Goal: Task Accomplishment & Management: Manage account settings

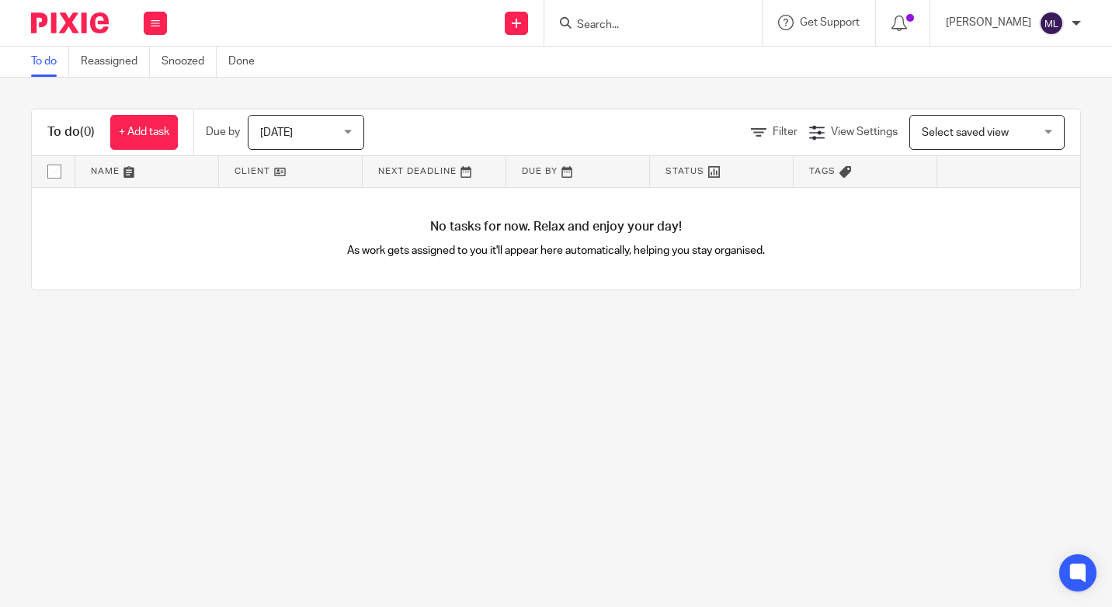
click at [349, 130] on div "Today Today" at bounding box center [306, 132] width 116 height 35
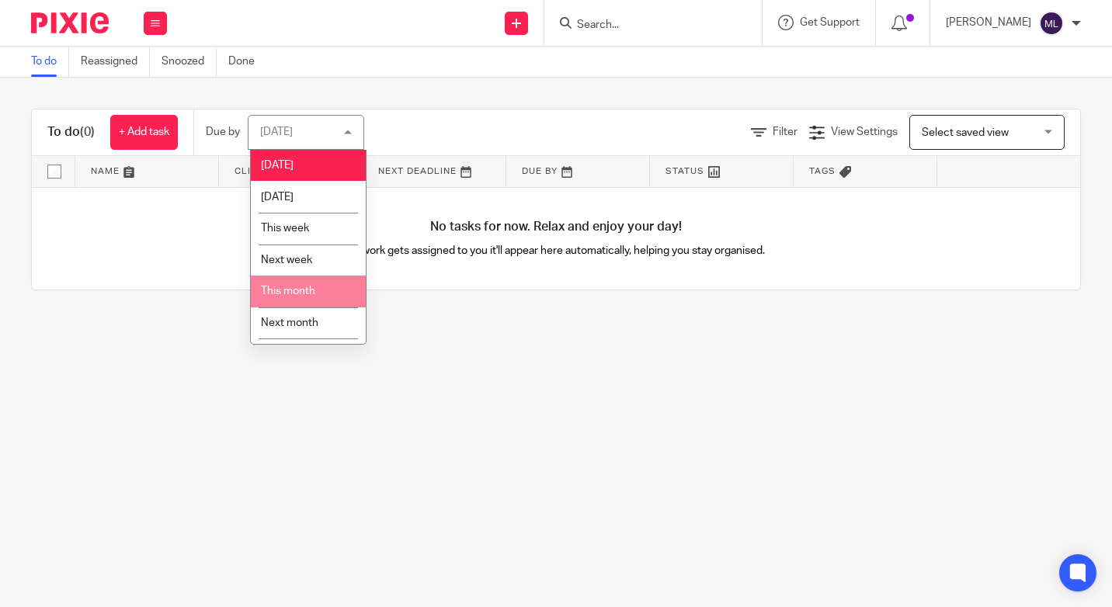
scroll to position [26, 0]
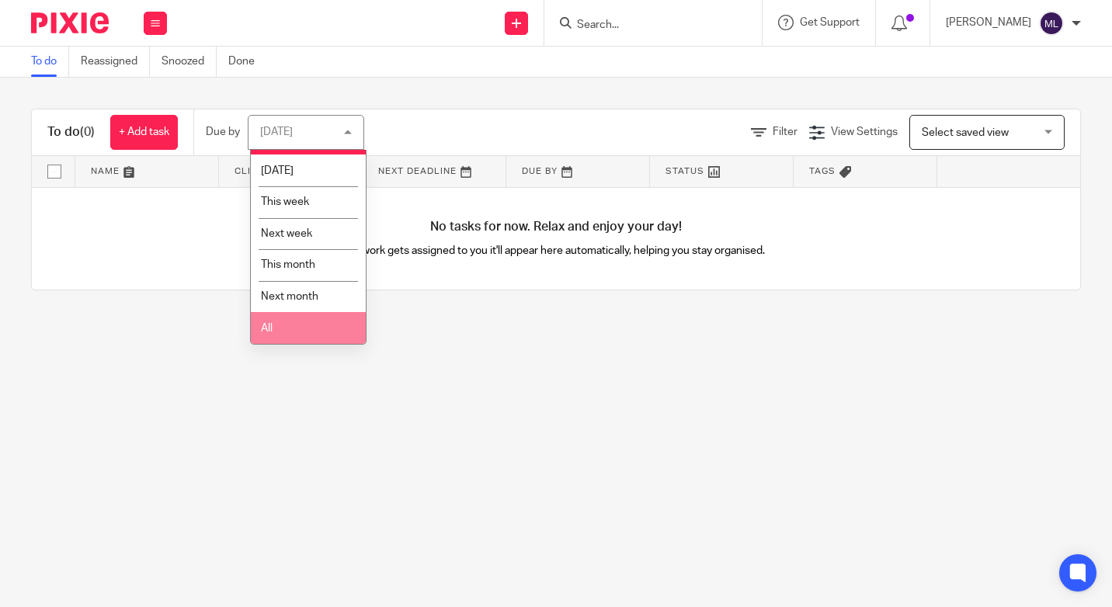
click at [306, 332] on li "All" at bounding box center [308, 328] width 115 height 32
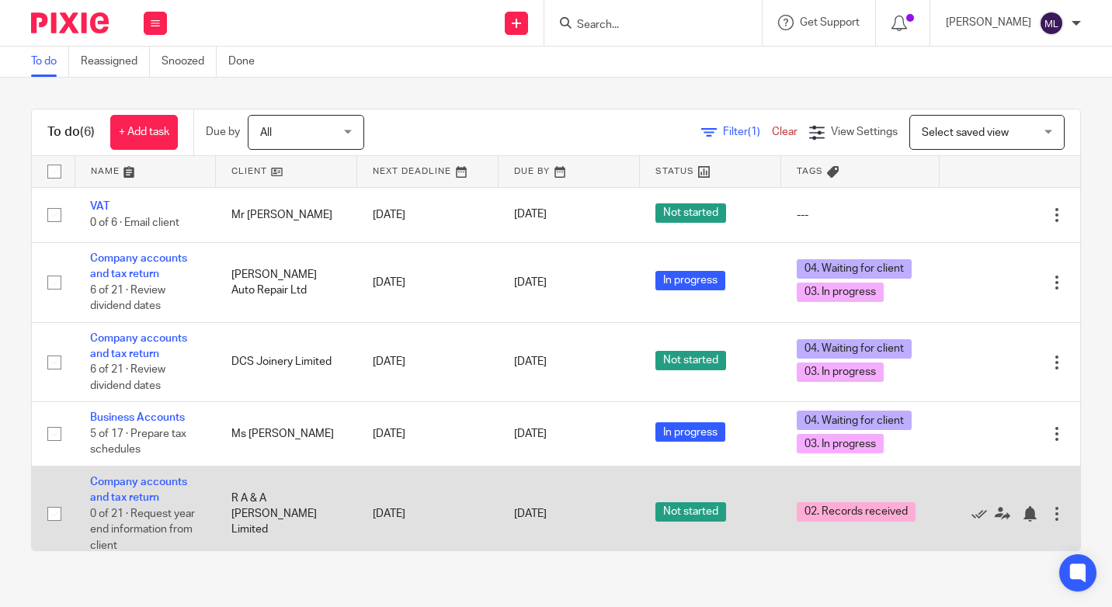
click at [58, 514] on input "checkbox" at bounding box center [55, 514] width 30 height 30
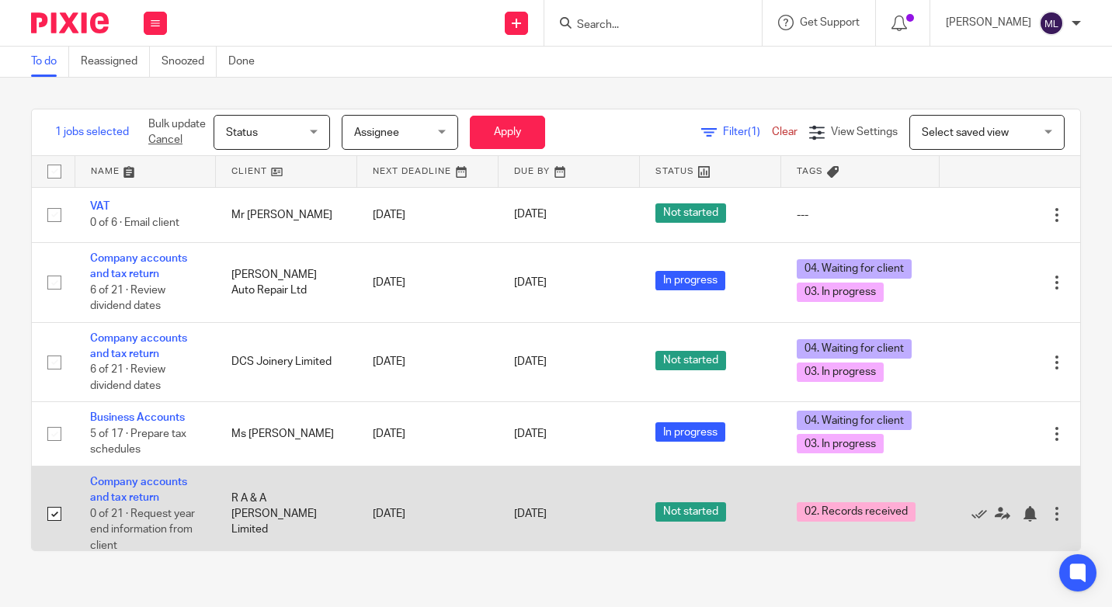
click at [57, 513] on input "checkbox" at bounding box center [55, 514] width 30 height 30
checkbox input "false"
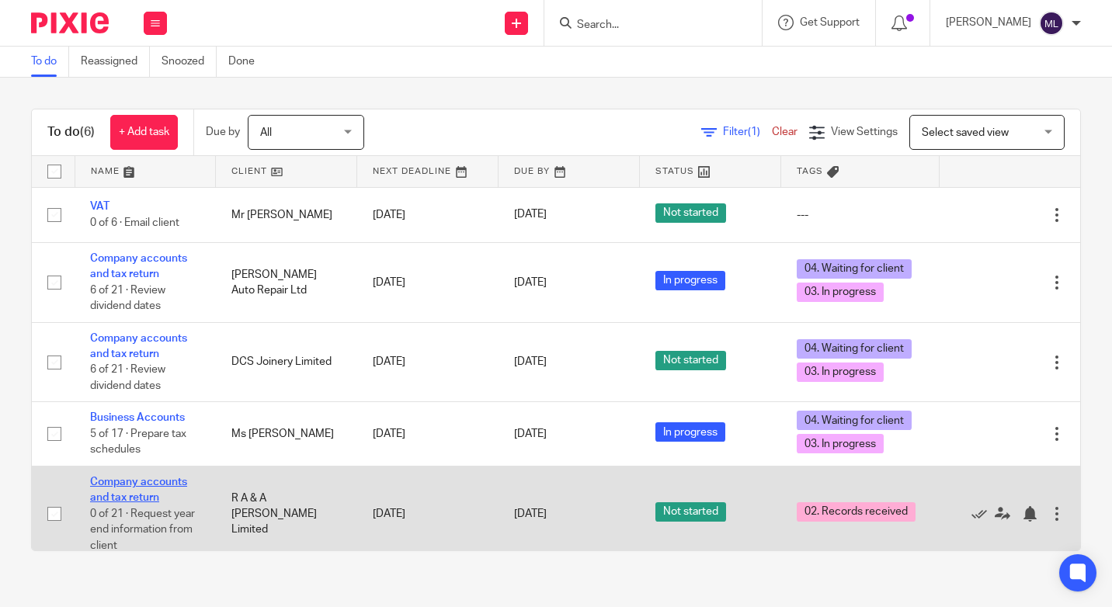
click at [132, 481] on link "Company accounts and tax return" at bounding box center [138, 490] width 97 height 26
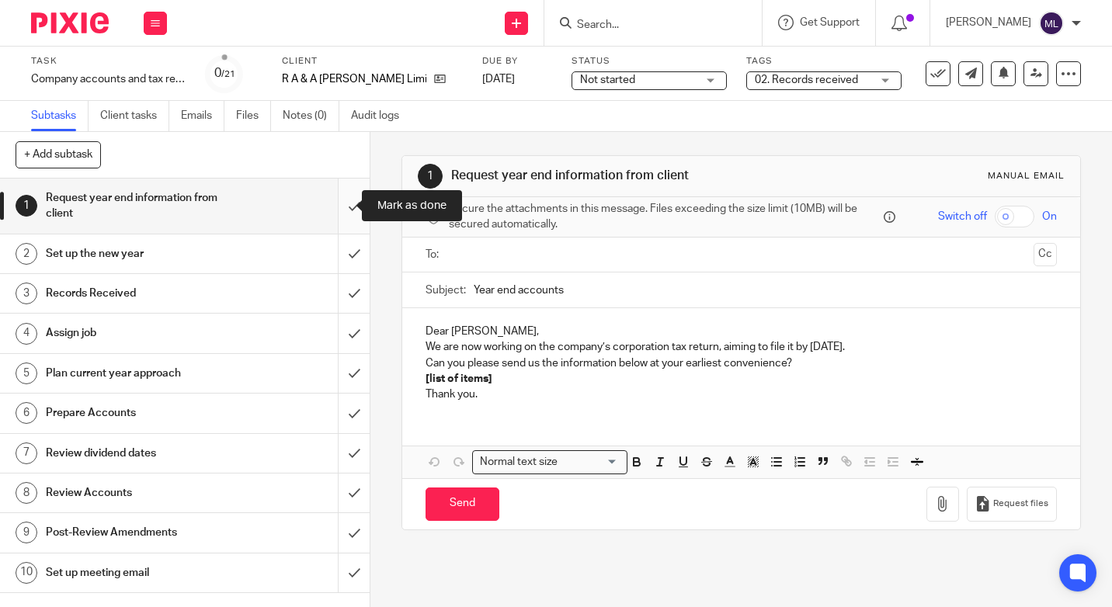
click at [339, 189] on input "submit" at bounding box center [185, 206] width 370 height 55
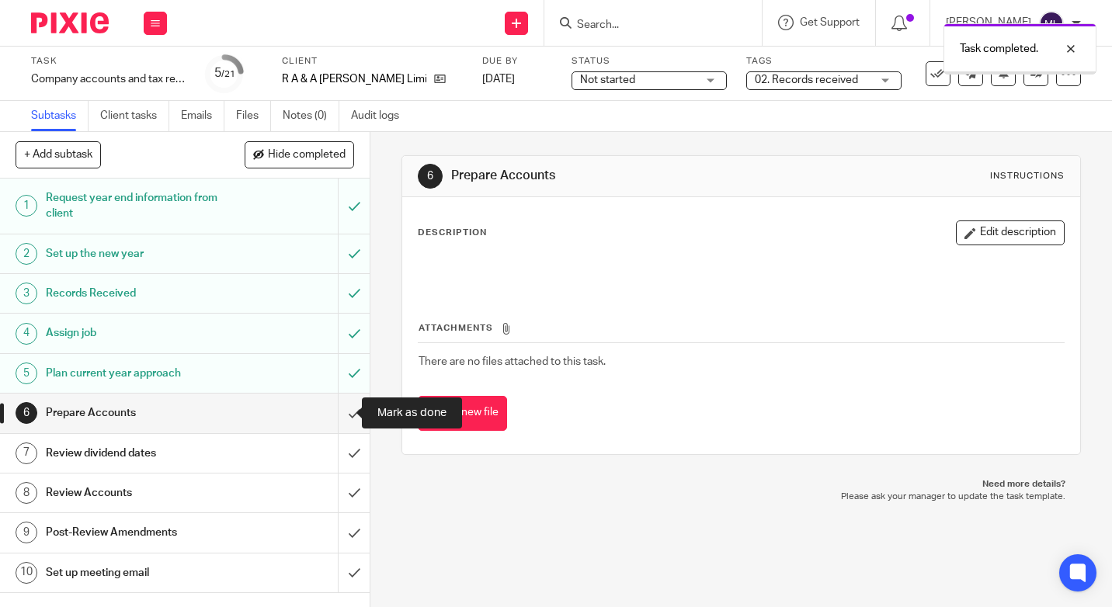
click at [338, 413] on input "submit" at bounding box center [185, 413] width 370 height 39
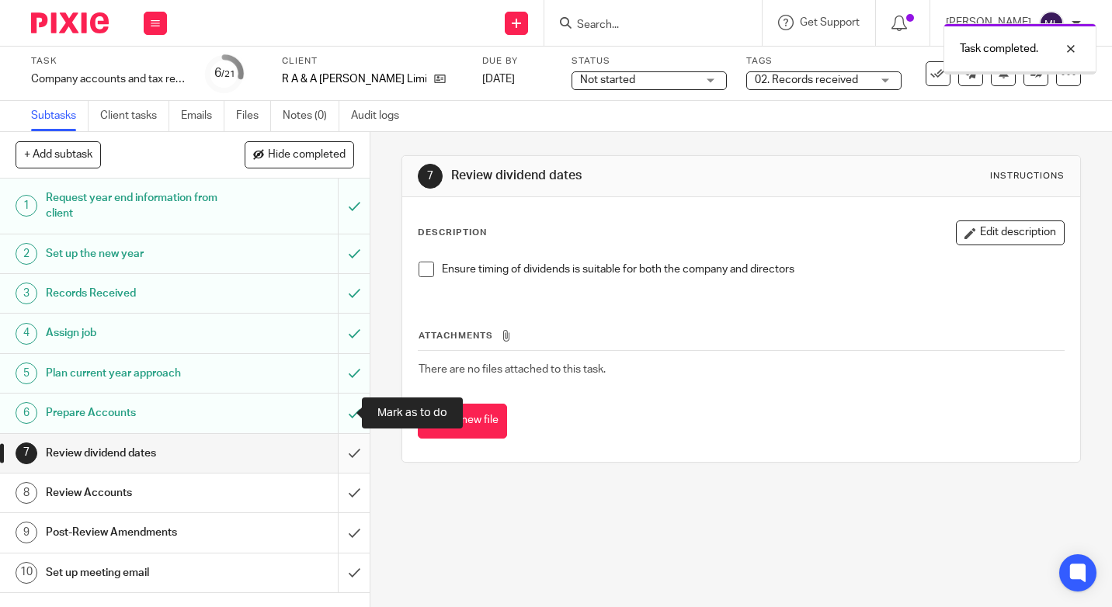
click at [337, 443] on input "submit" at bounding box center [185, 453] width 370 height 39
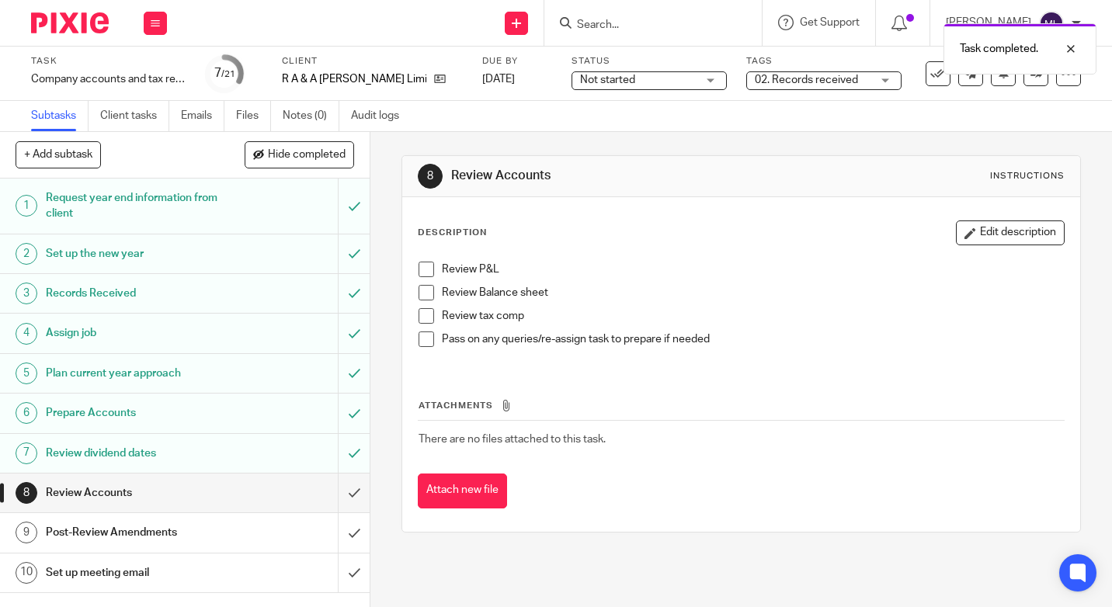
click at [867, 84] on div "02. Records received" at bounding box center [823, 80] width 155 height 19
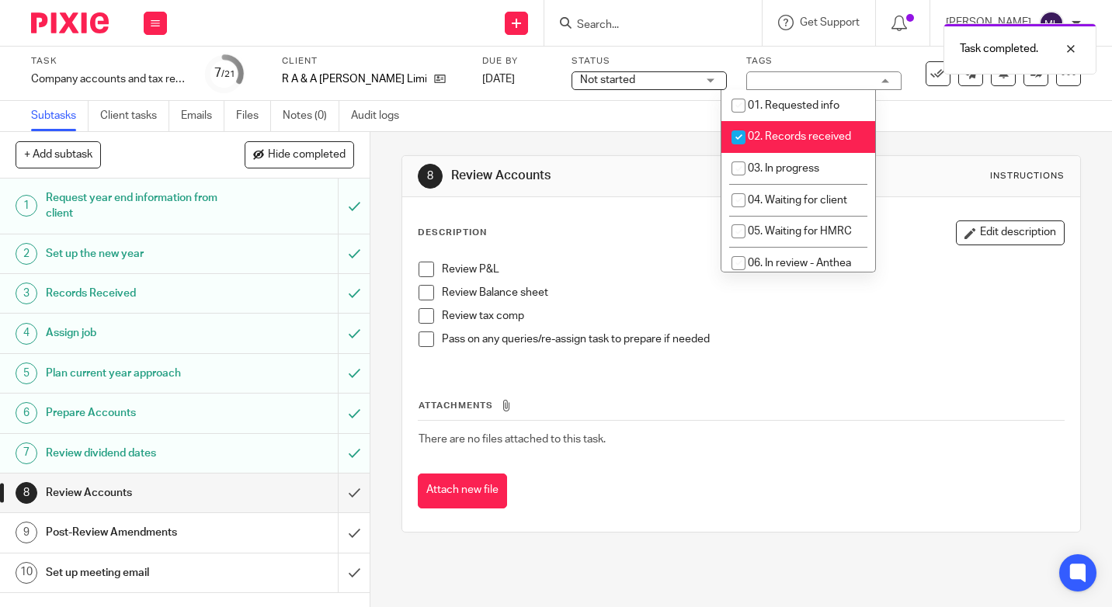
click at [733, 138] on input "checkbox" at bounding box center [739, 138] width 30 height 30
checkbox input "false"
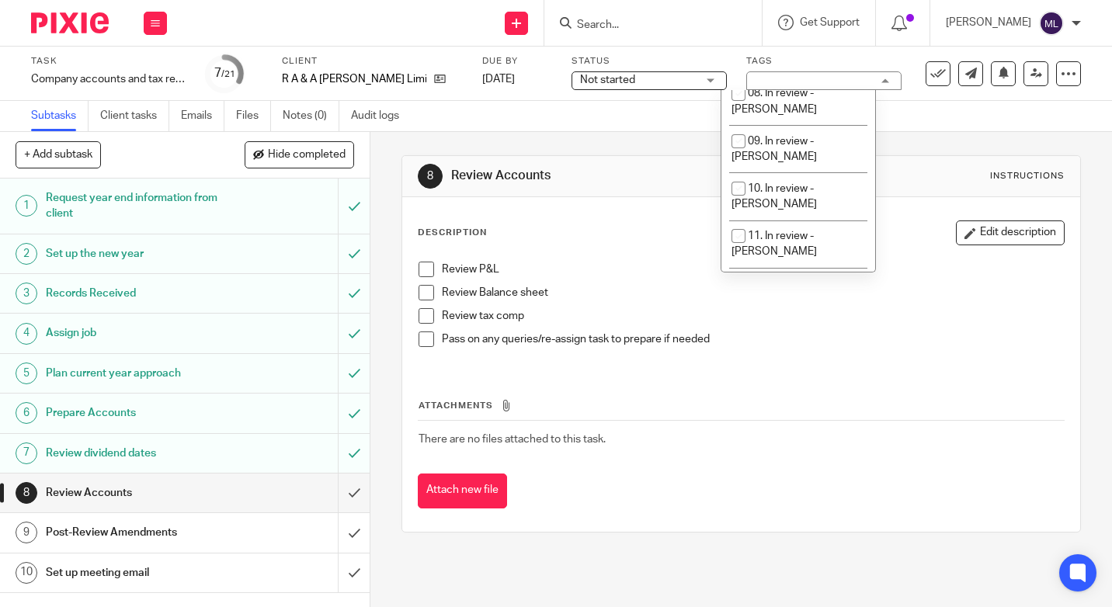
scroll to position [199, 0]
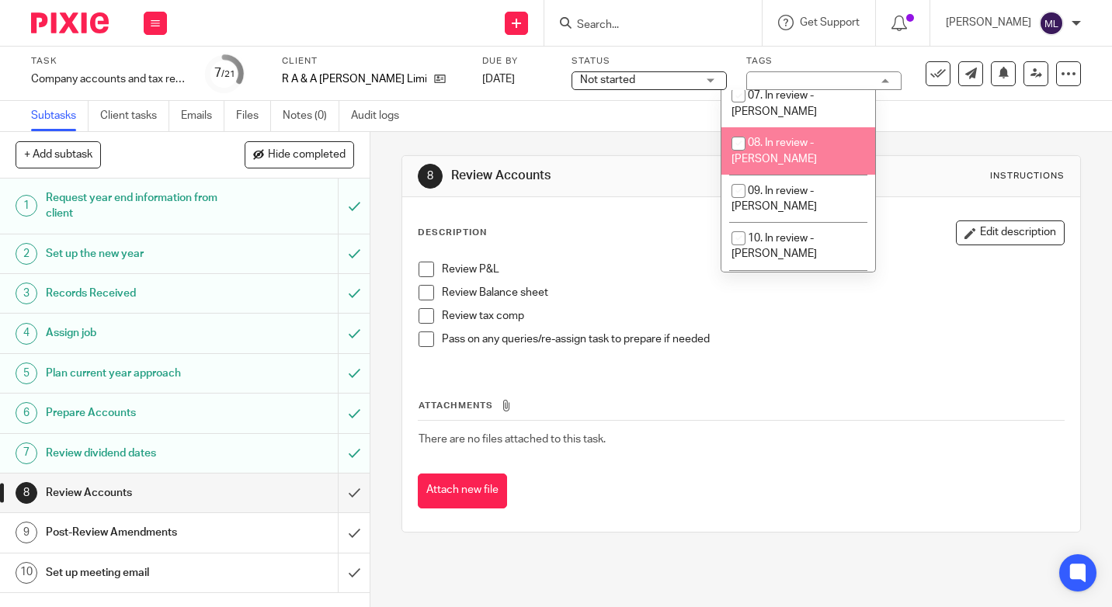
click at [739, 129] on input "checkbox" at bounding box center [739, 144] width 30 height 30
checkbox input "true"
click at [681, 75] on div "Not started Not started" at bounding box center [649, 80] width 155 height 19
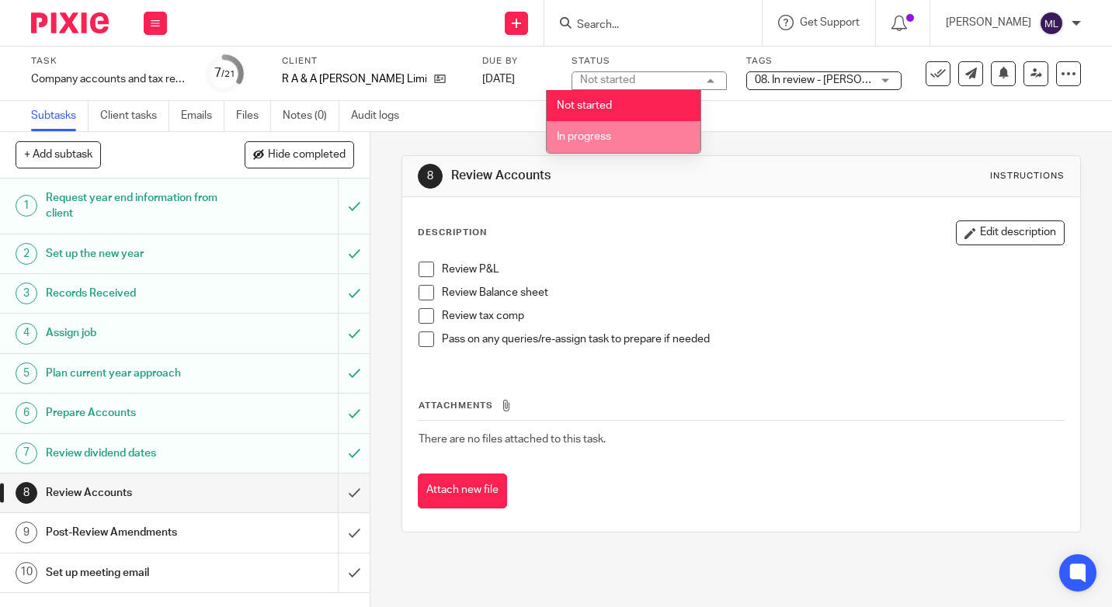
click at [581, 130] on li "In progress" at bounding box center [624, 137] width 154 height 32
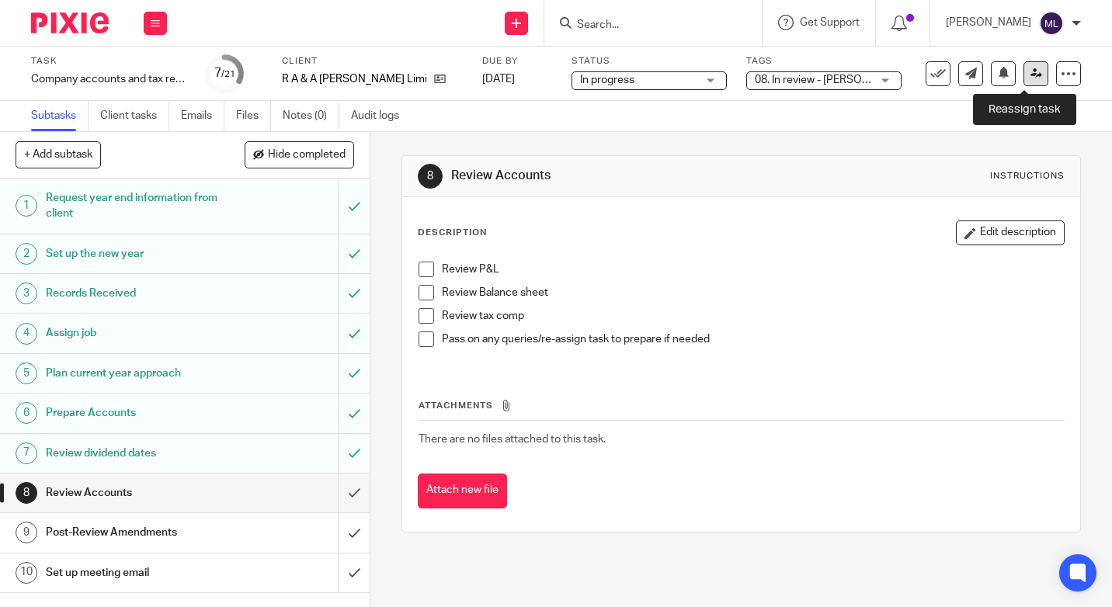
click at [1031, 74] on icon at bounding box center [1037, 74] width 12 height 12
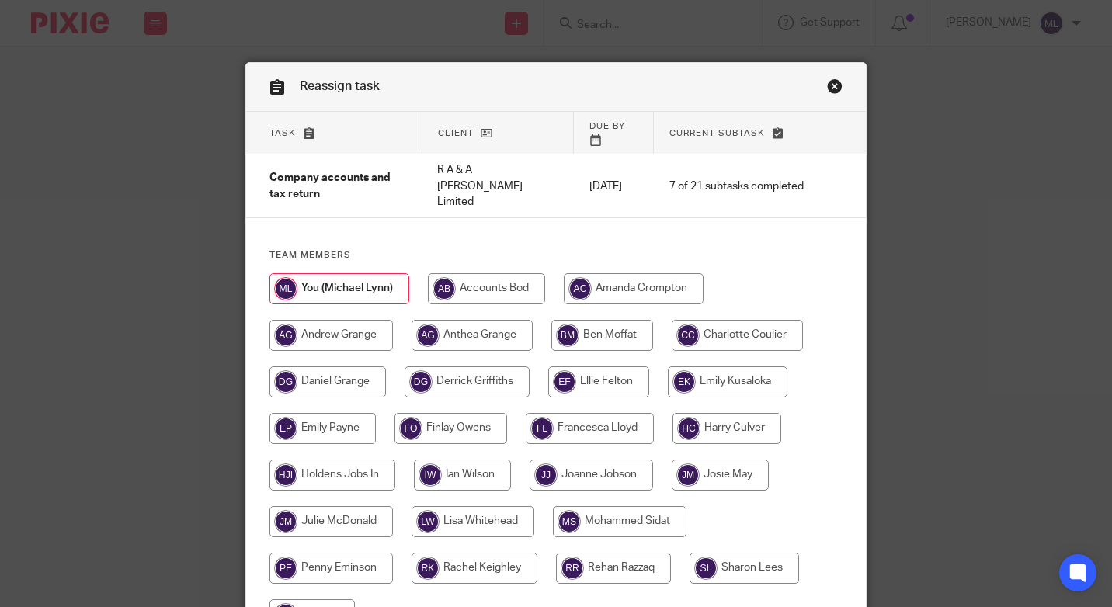
click at [577, 320] on input "radio" at bounding box center [602, 335] width 102 height 31
radio input "true"
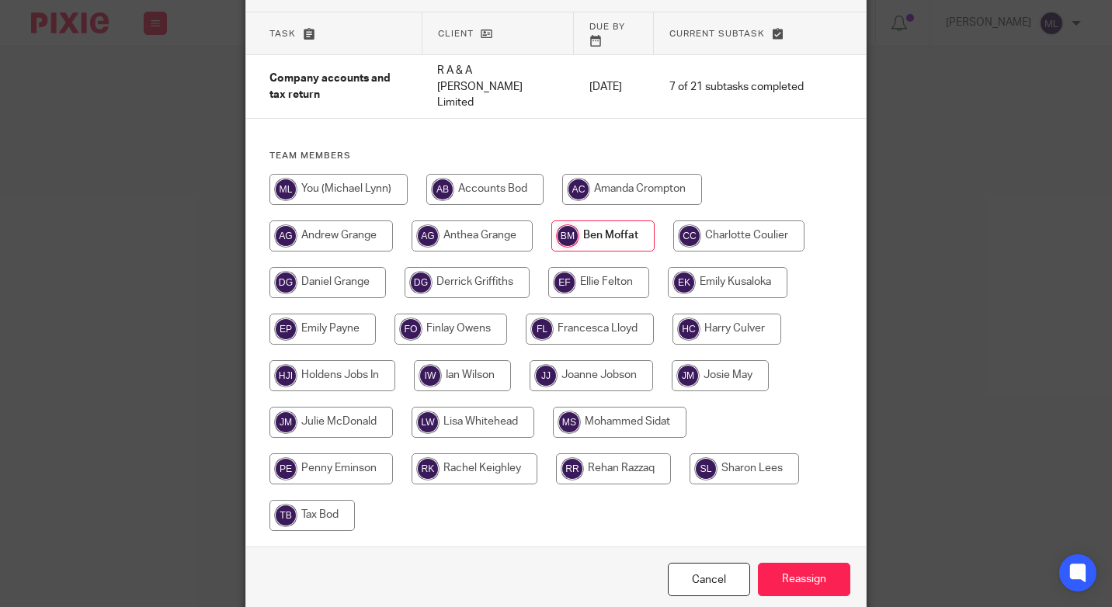
scroll to position [116, 0]
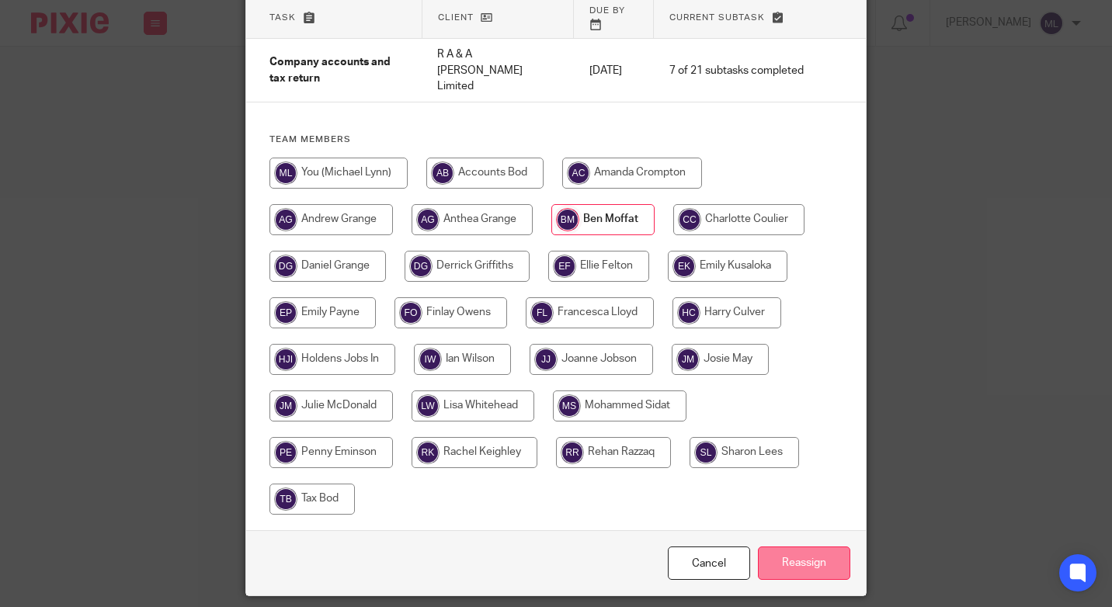
click at [794, 547] on input "Reassign" at bounding box center [804, 563] width 92 height 33
